Goal: Task Accomplishment & Management: Use online tool/utility

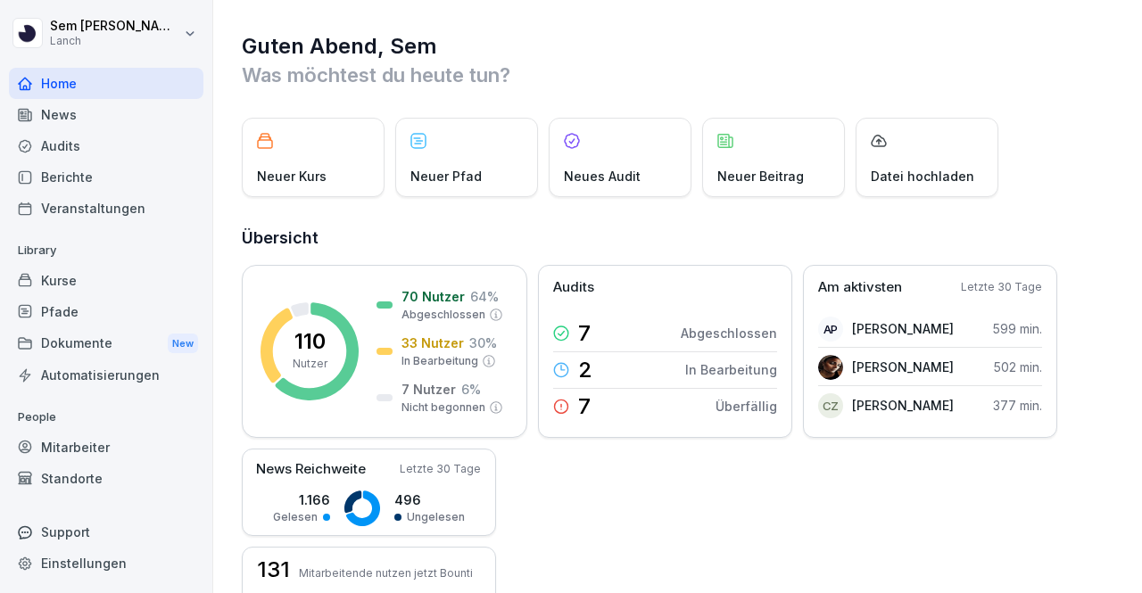
click at [100, 142] on div "Audits" at bounding box center [106, 145] width 194 height 31
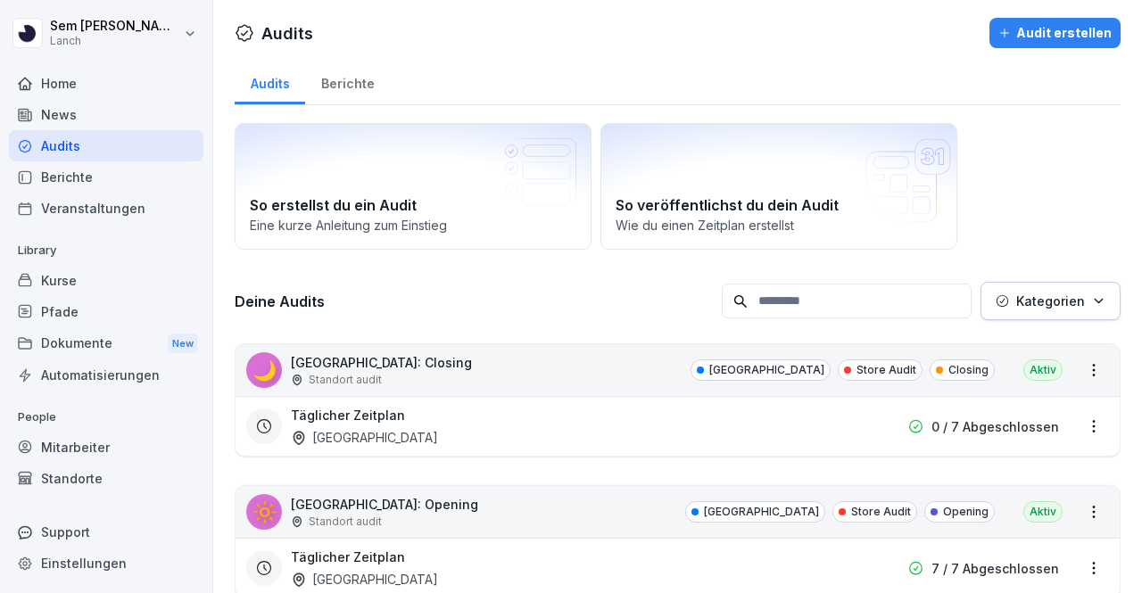
click at [878, 301] on input at bounding box center [847, 301] width 250 height 35
type input "*********"
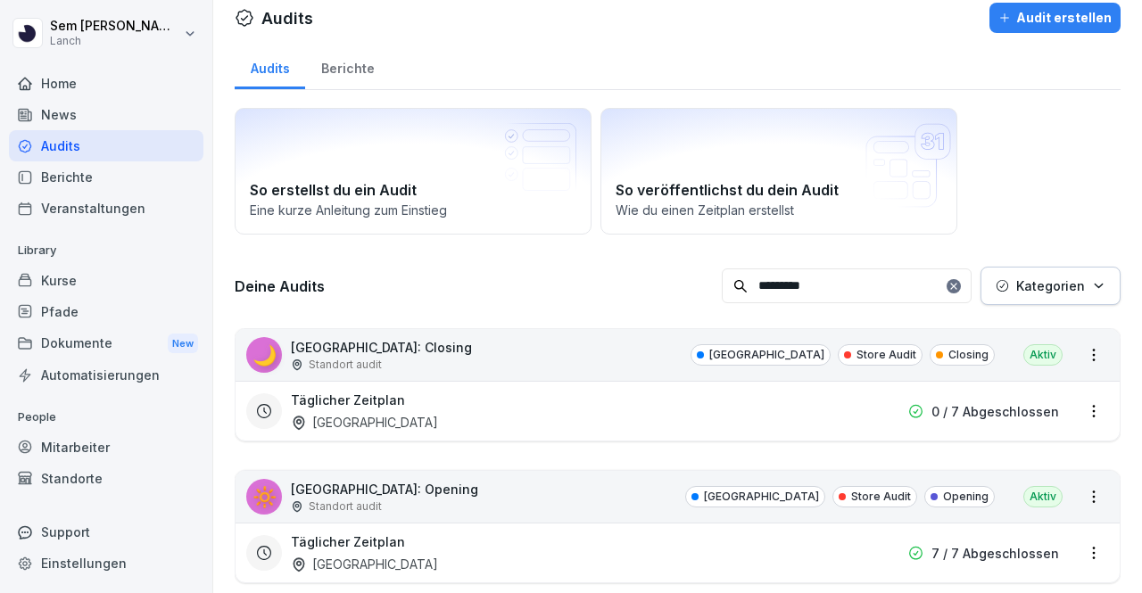
scroll to position [200, 0]
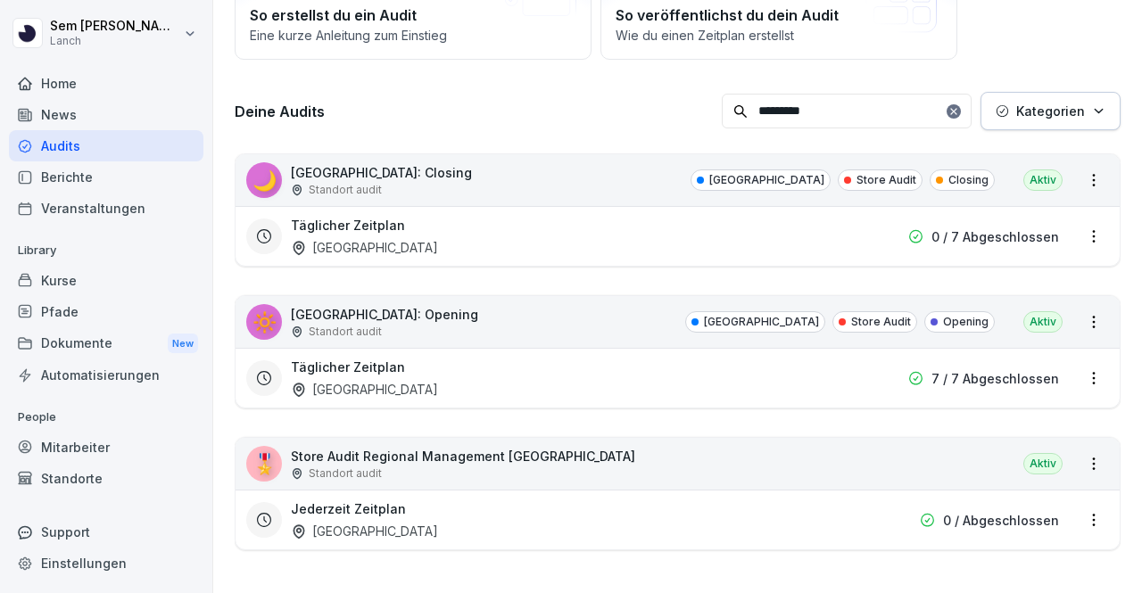
click at [1087, 448] on html "[PERSON_NAME] Lanch Home News Audits Berichte Veranstaltungen Library Kurse Pfa…" at bounding box center [571, 296] width 1142 height 593
click at [0, 0] on link "Zeitplan erstellen" at bounding box center [0, 0] width 0 height 0
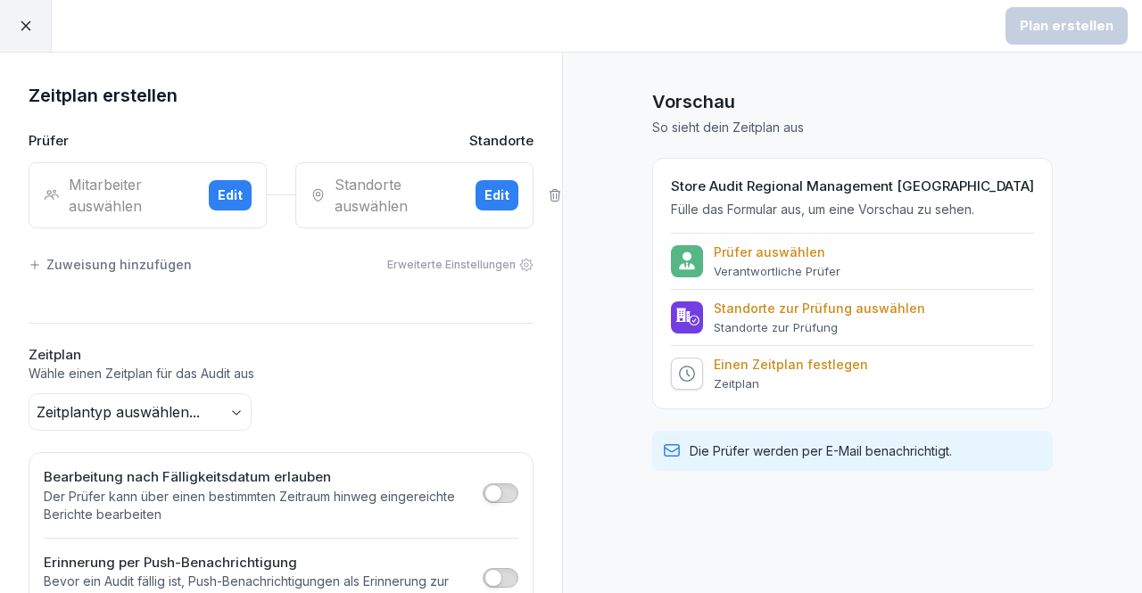
click at [110, 194] on div "Mitarbeiter auswählen" at bounding box center [119, 195] width 151 height 43
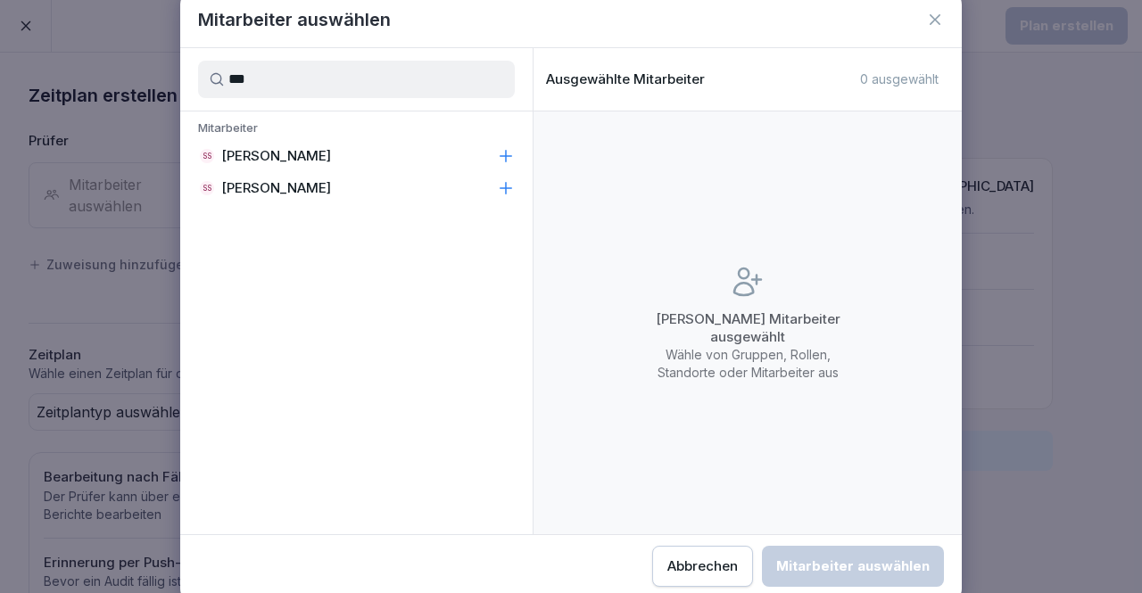
type input "***"
click at [310, 158] on p "[PERSON_NAME]" at bounding box center [276, 156] width 110 height 18
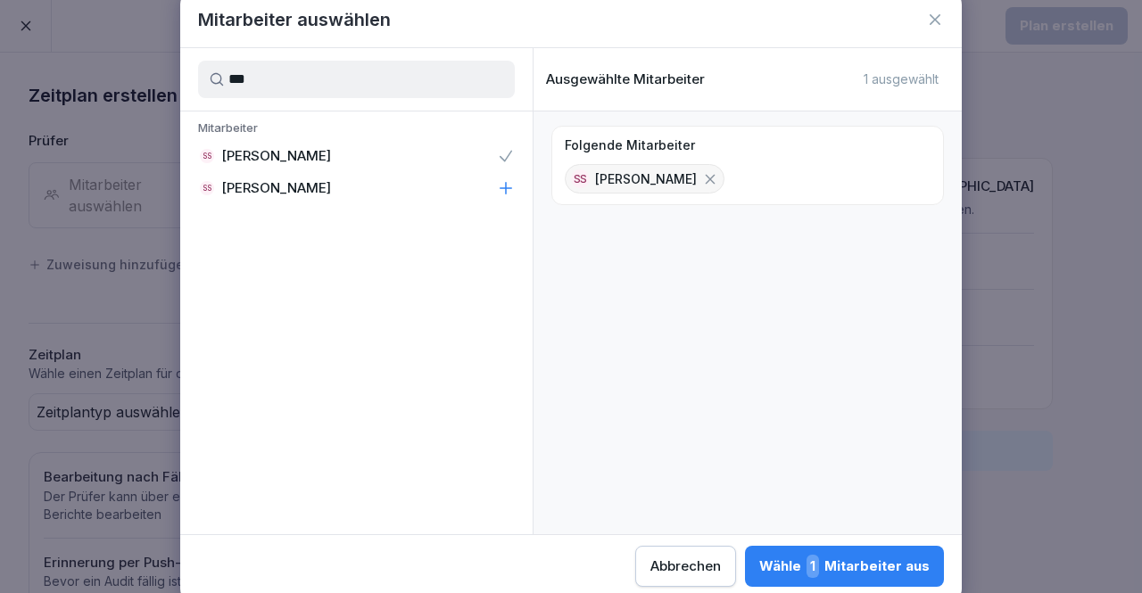
click at [860, 556] on div "Wähle 1 Mitarbeiter aus" at bounding box center [844, 566] width 170 height 23
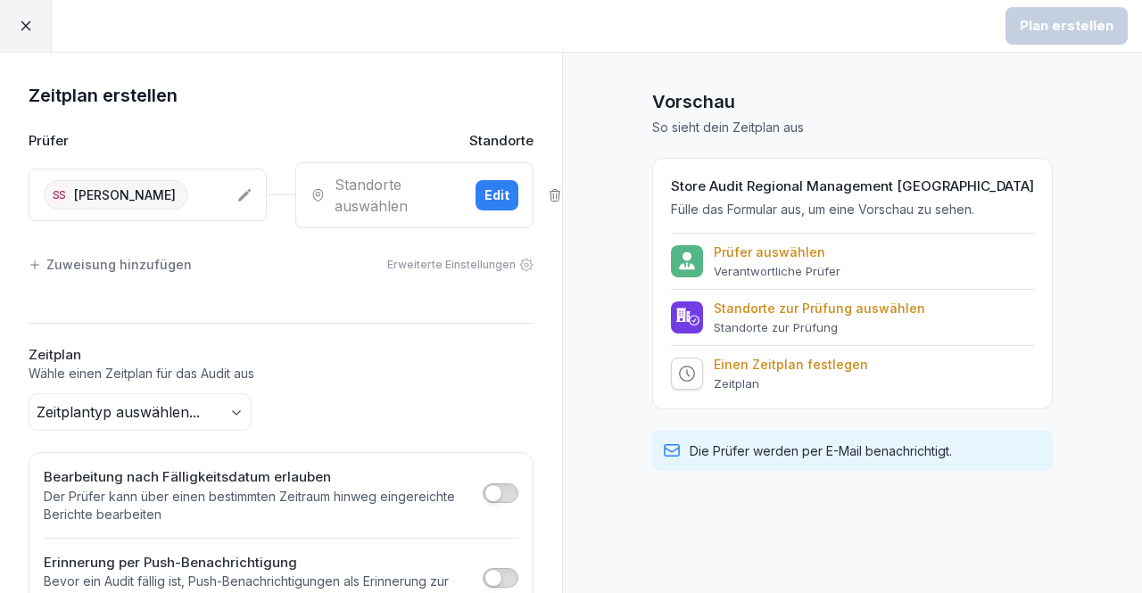
click at [397, 197] on div "Standorte auswählen" at bounding box center [385, 195] width 151 height 43
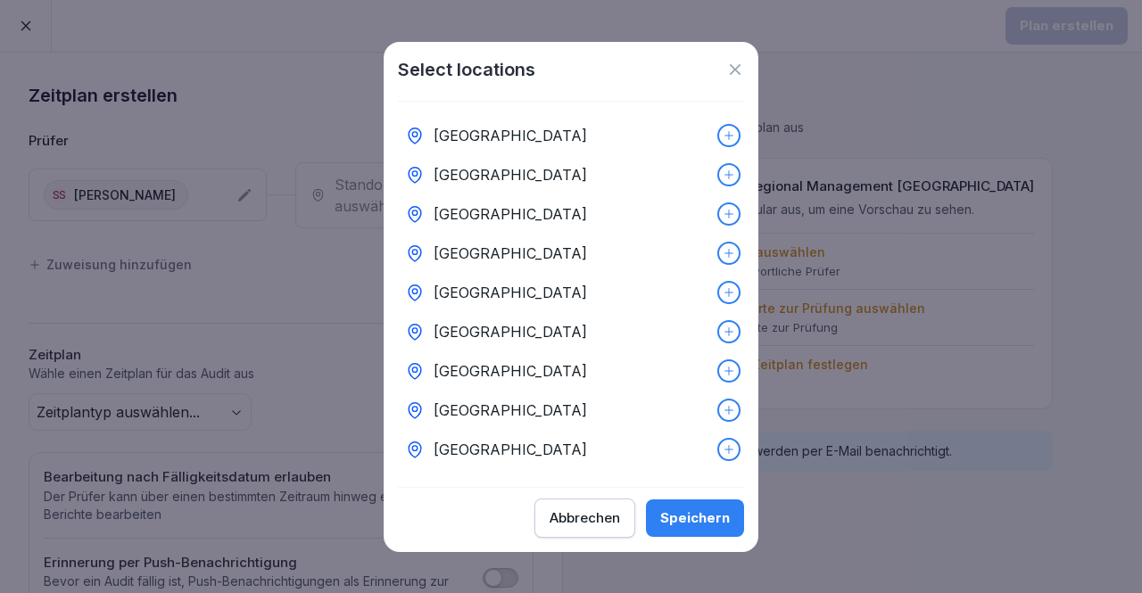
click at [697, 442] on div "[GEOGRAPHIC_DATA]" at bounding box center [571, 449] width 346 height 39
click at [695, 524] on div "Speichern" at bounding box center [695, 518] width 70 height 20
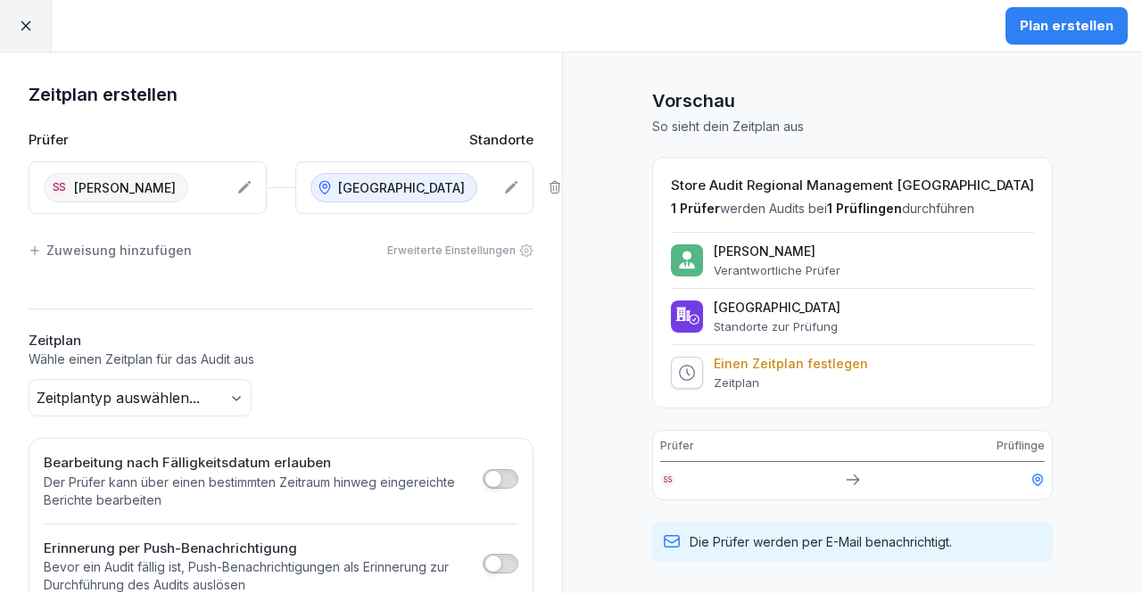
scroll to position [127, 0]
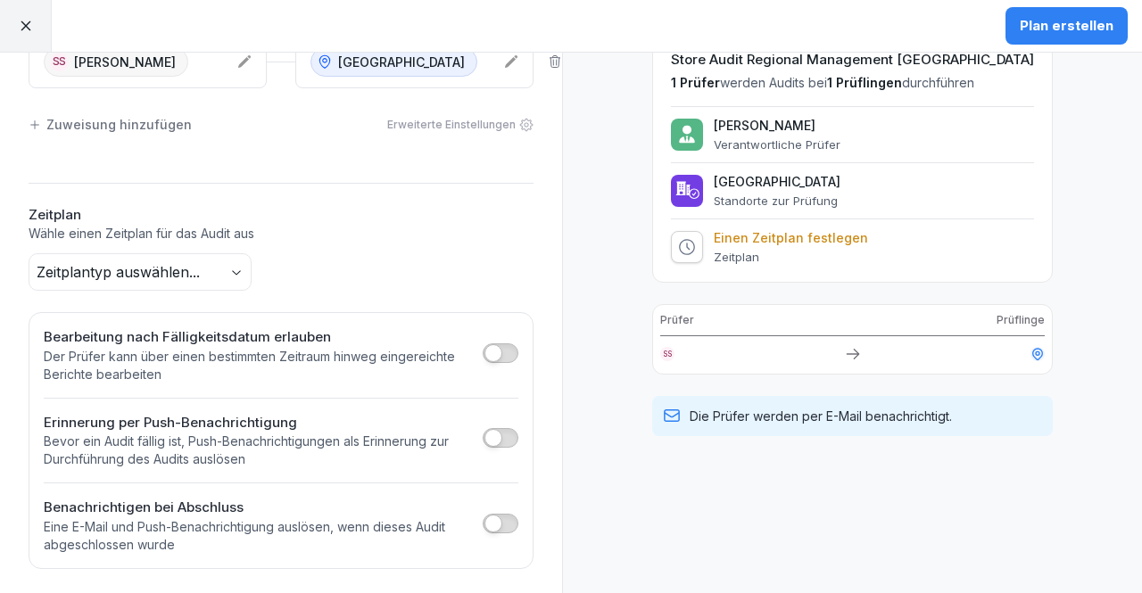
click at [485, 355] on span "button" at bounding box center [493, 353] width 18 height 18
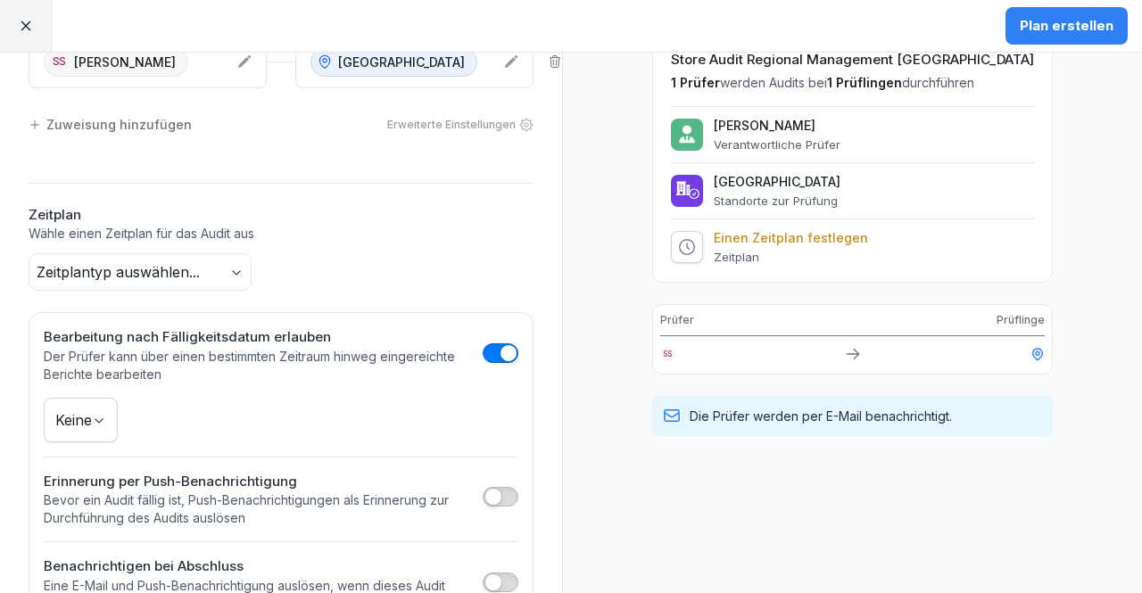
scroll to position [185, 0]
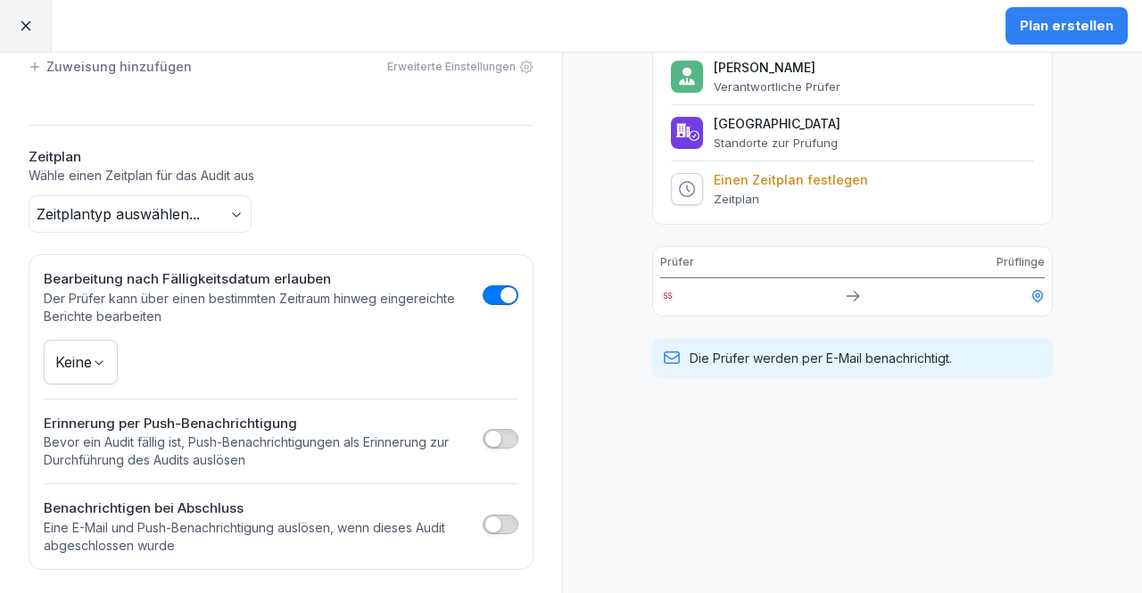
click at [52, 342] on body "Plan erstellen Zeitplan erstellen Prüfer Standorte SS [PERSON_NAME] Wuppertal Z…" at bounding box center [571, 296] width 1142 height 593
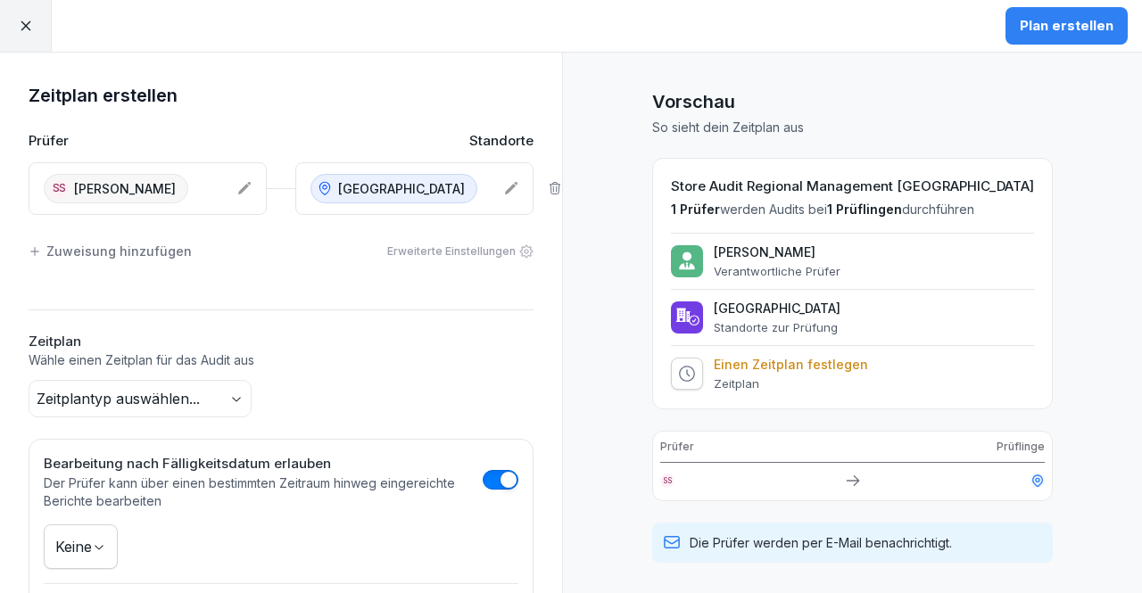
click at [1024, 16] on div "Plan erstellen" at bounding box center [1067, 26] width 94 height 20
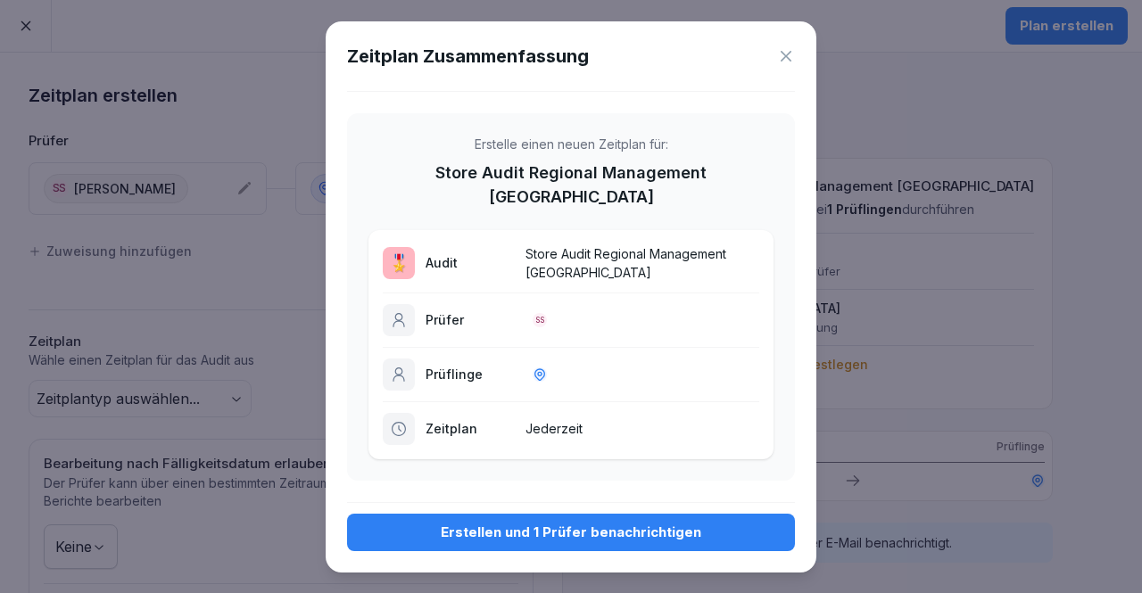
click at [574, 514] on button "Erstellen und 1 Prüfer benachrichtigen" at bounding box center [571, 532] width 448 height 37
click at [690, 534] on button "Erstellen und 1 Prüfer benachrichtigen" at bounding box center [571, 532] width 448 height 37
click at [631, 514] on button "Erstellen und 1 Prüfer benachrichtigen" at bounding box center [571, 532] width 448 height 37
click at [560, 523] on div "Erstellen und 1 Prüfer benachrichtigen" at bounding box center [570, 533] width 419 height 20
click at [783, 65] on icon at bounding box center [786, 56] width 18 height 18
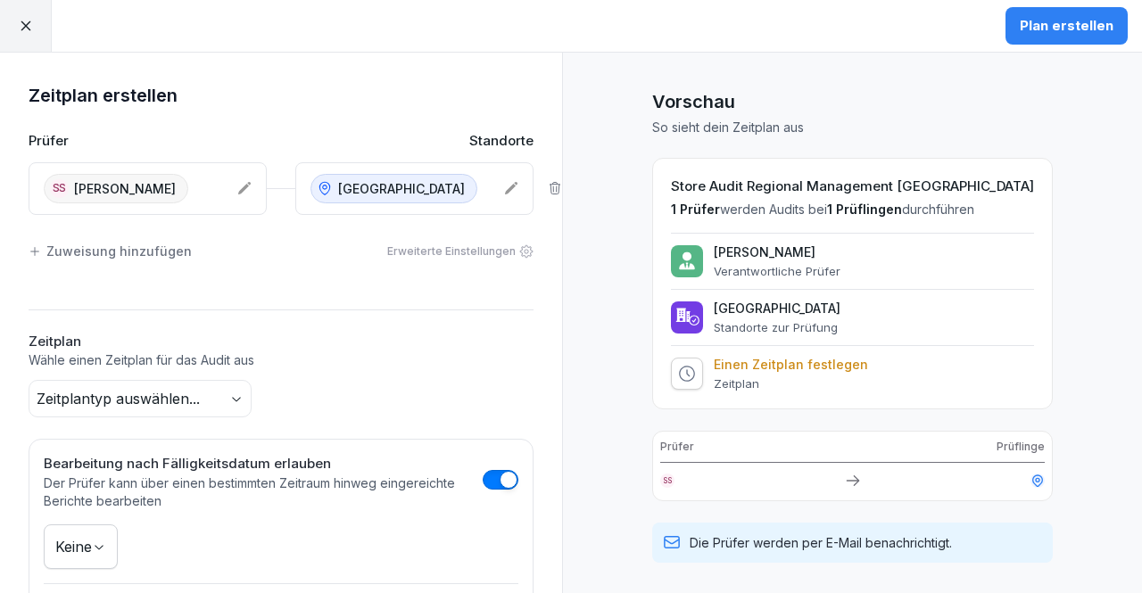
click at [138, 403] on body "Plan erstellen Zeitplan erstellen Prüfer Standorte SS [PERSON_NAME] Wuppertal Z…" at bounding box center [571, 296] width 1142 height 593
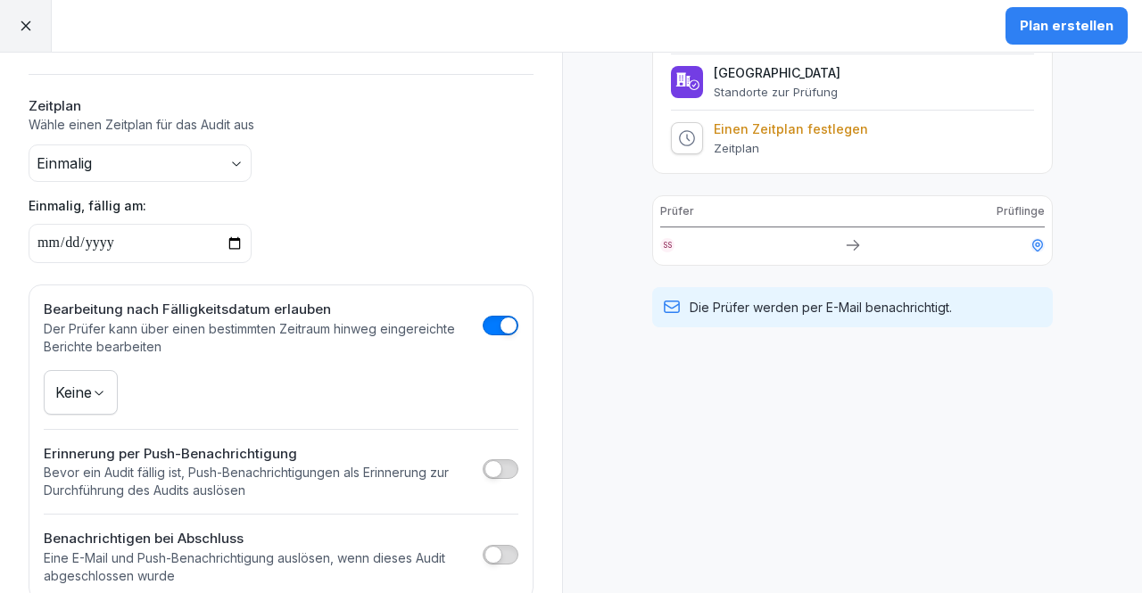
scroll to position [236, 0]
click at [235, 244] on input "date" at bounding box center [140, 242] width 223 height 39
type input "**********"
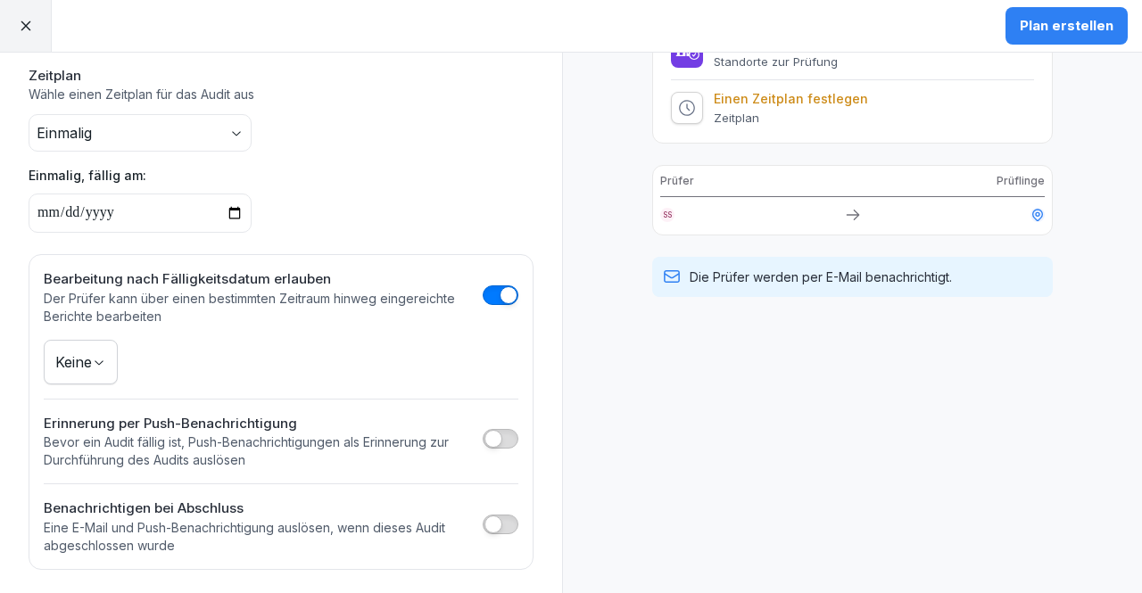
click at [1073, 38] on button "Plan erstellen" at bounding box center [1066, 25] width 122 height 37
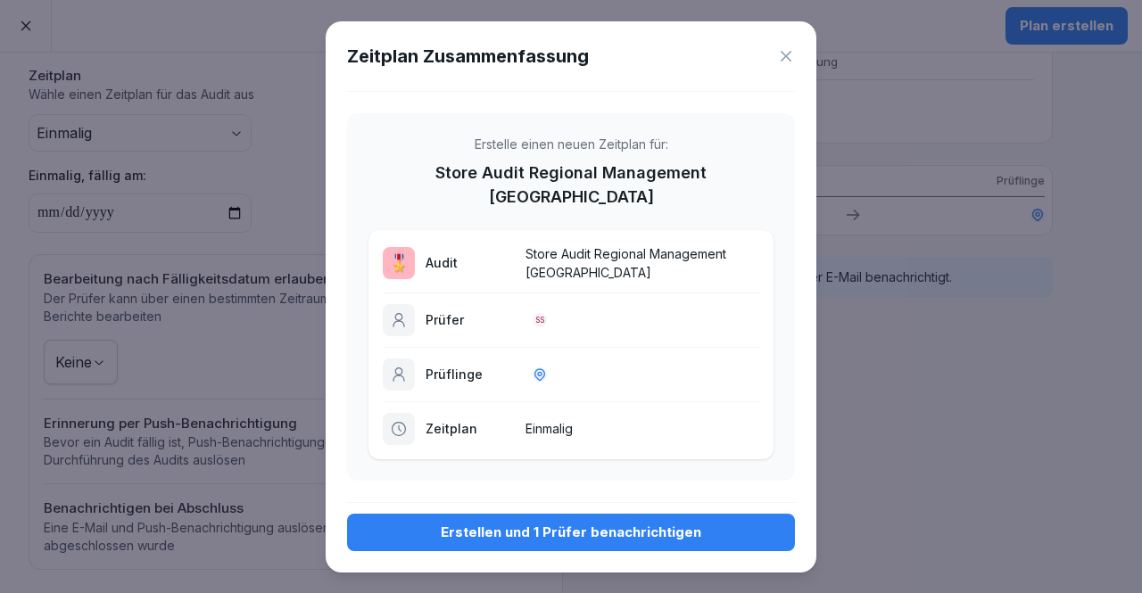
click at [623, 526] on div "Erstellen und 1 Prüfer benachrichtigen" at bounding box center [570, 533] width 419 height 20
